Goal: Task Accomplishment & Management: Manage account settings

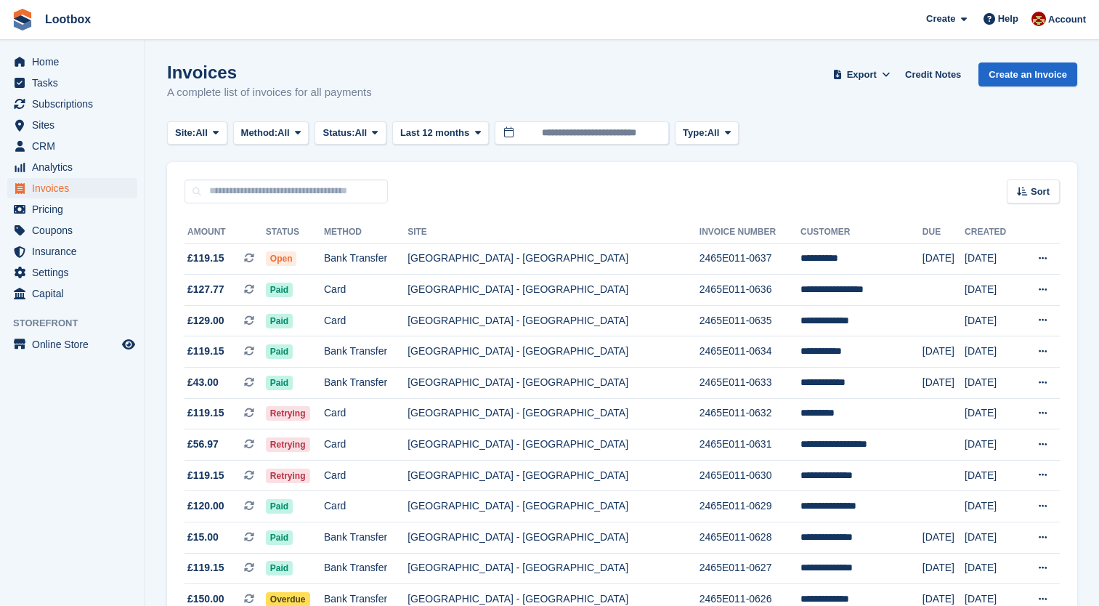
click at [54, 62] on span "Home" at bounding box center [75, 62] width 87 height 20
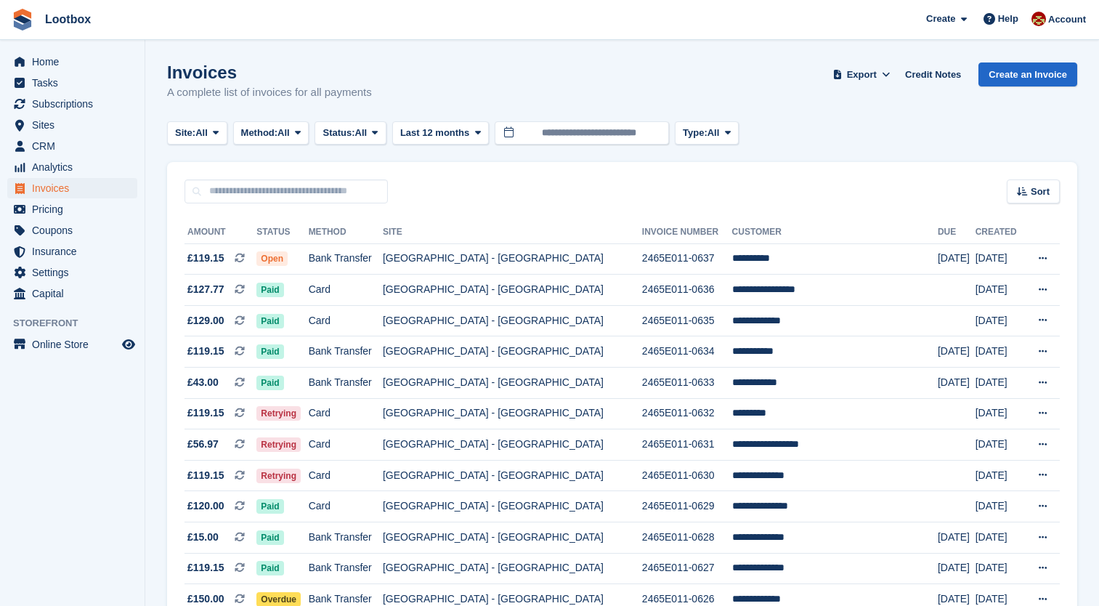
scroll to position [270, 0]
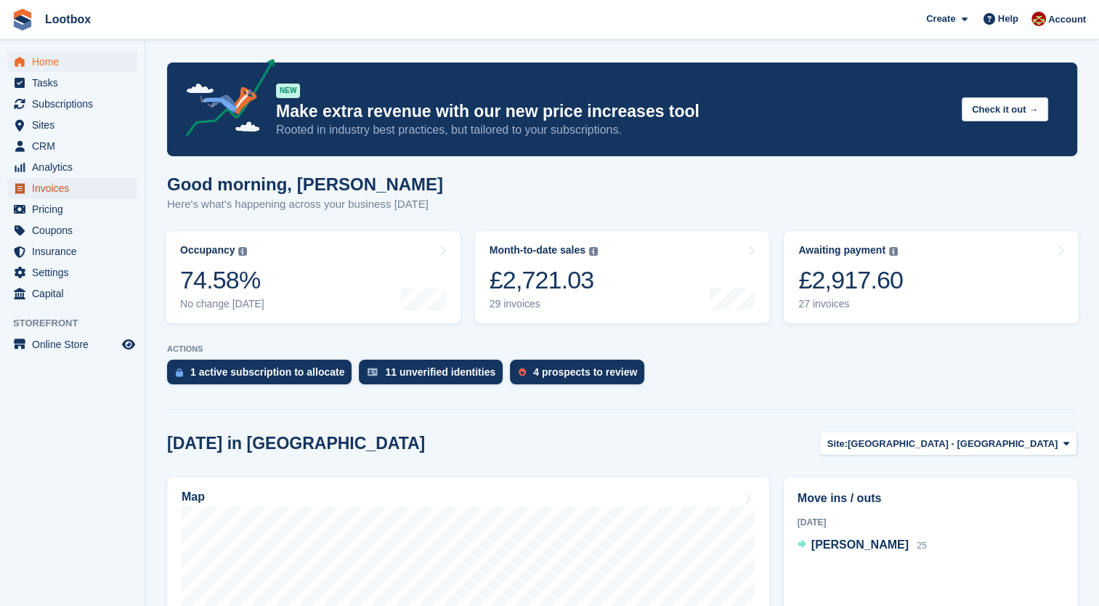
click at [46, 182] on span "Invoices" at bounding box center [75, 188] width 87 height 20
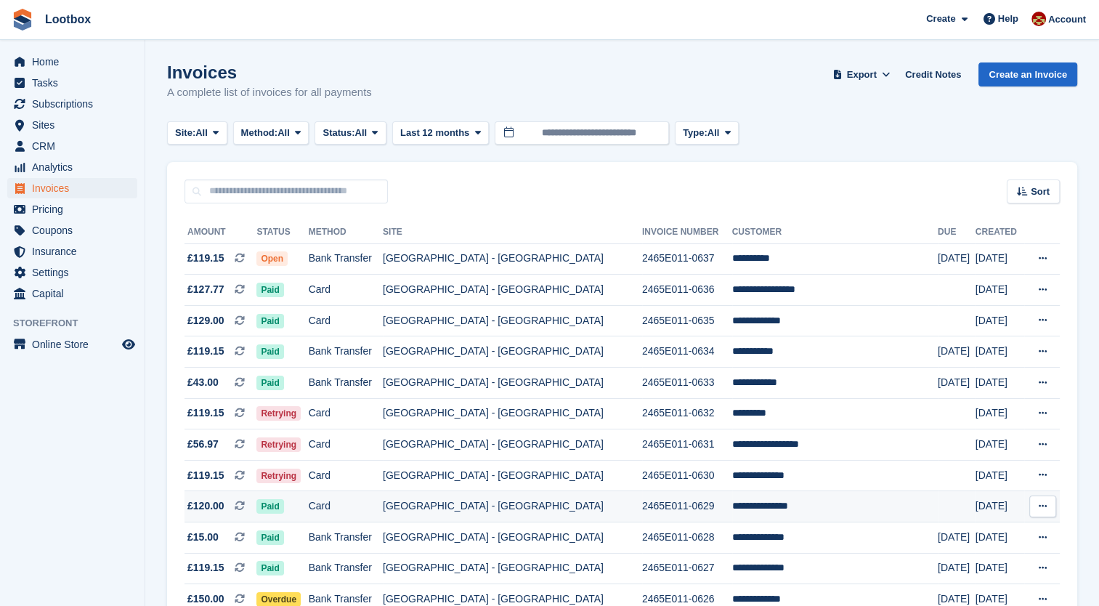
click at [490, 519] on td "[GEOGRAPHIC_DATA] - [GEOGRAPHIC_DATA]" at bounding box center [512, 506] width 259 height 31
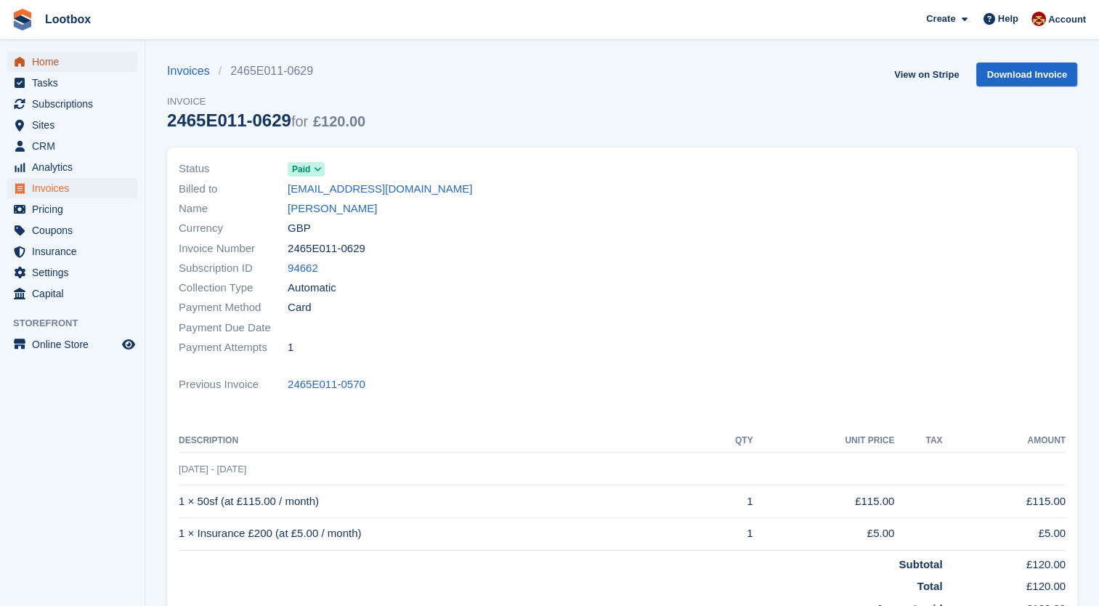
click at [55, 58] on span "Home" at bounding box center [75, 62] width 87 height 20
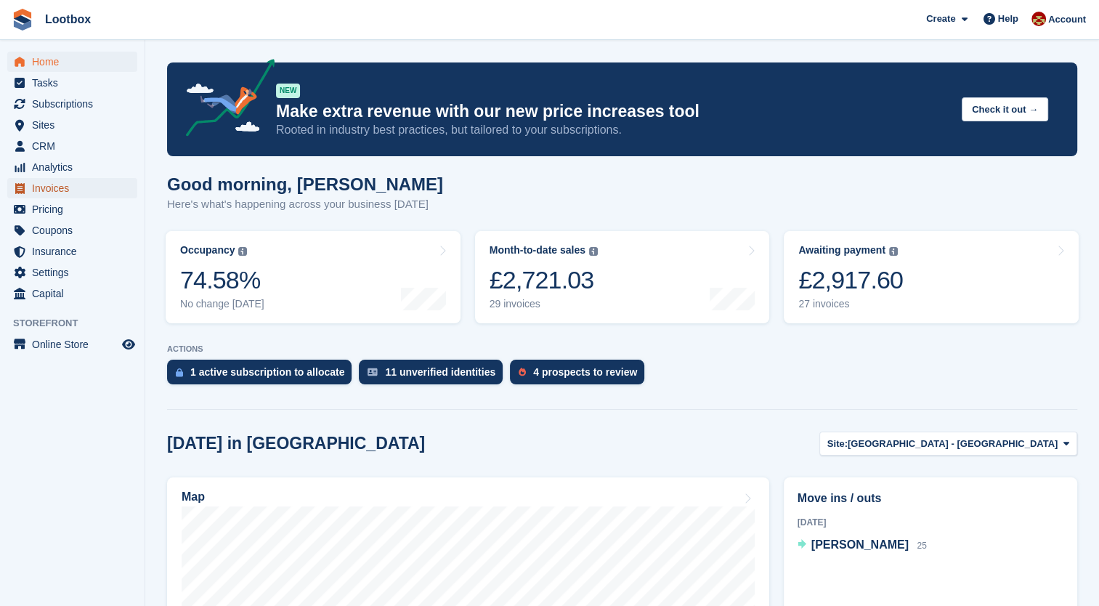
click at [57, 187] on span "Invoices" at bounding box center [75, 188] width 87 height 20
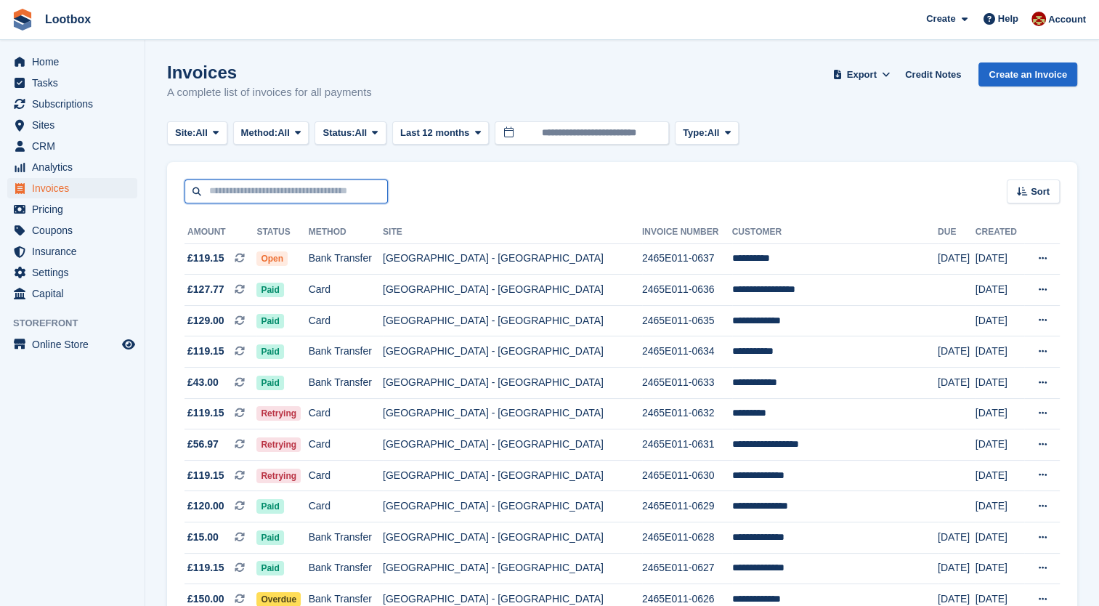
click at [304, 192] on input "text" at bounding box center [285, 191] width 203 height 24
type input "****"
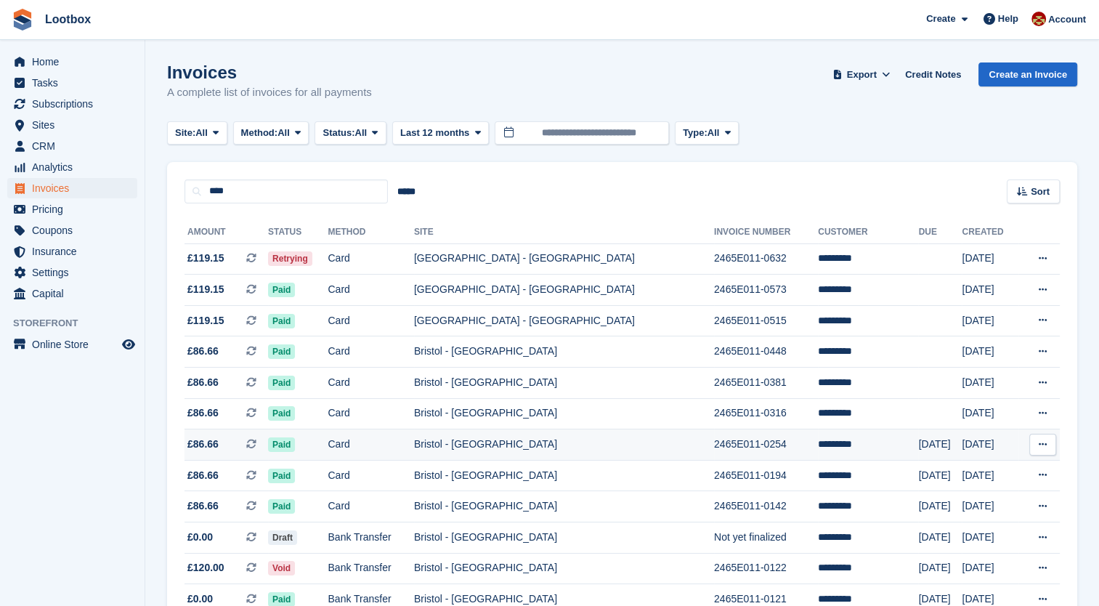
click at [385, 439] on td "Card" at bounding box center [371, 444] width 86 height 31
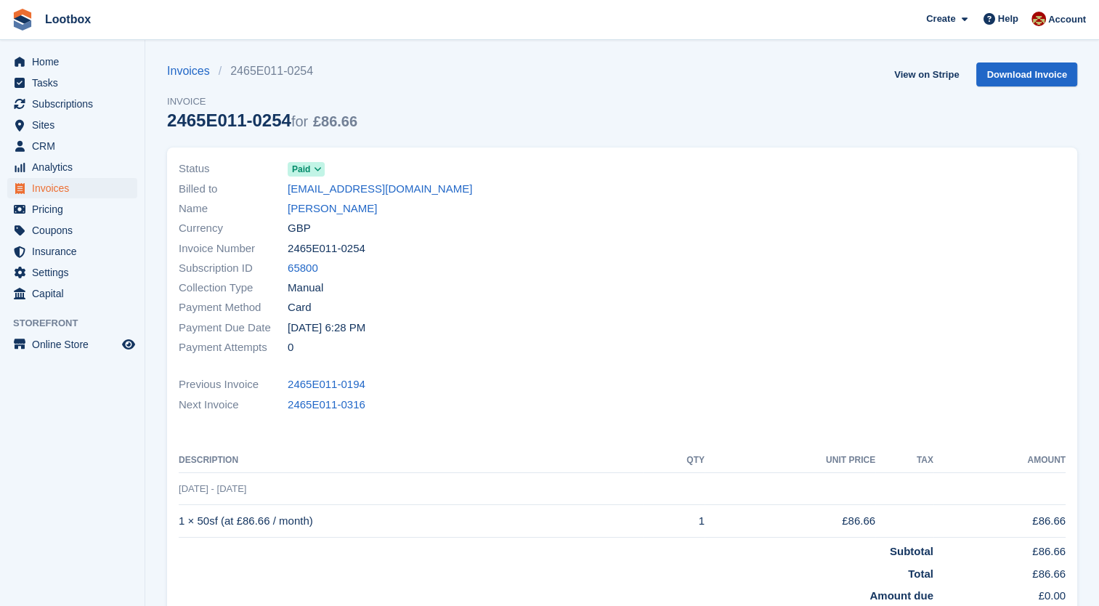
click at [314, 170] on icon at bounding box center [318, 169] width 8 height 9
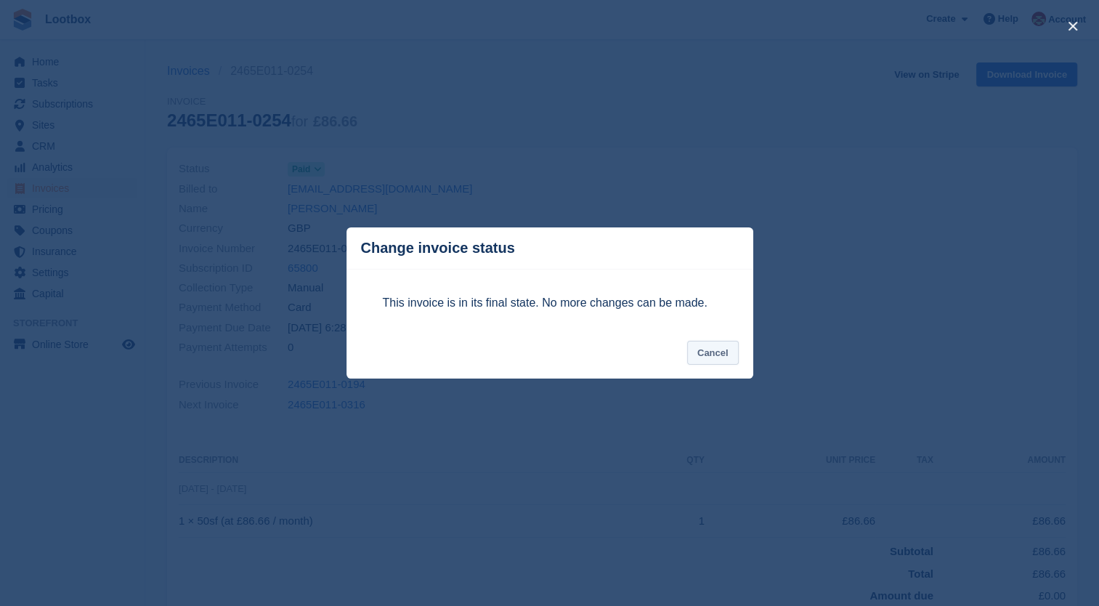
click at [713, 349] on button "Cancel" at bounding box center [713, 353] width 52 height 24
